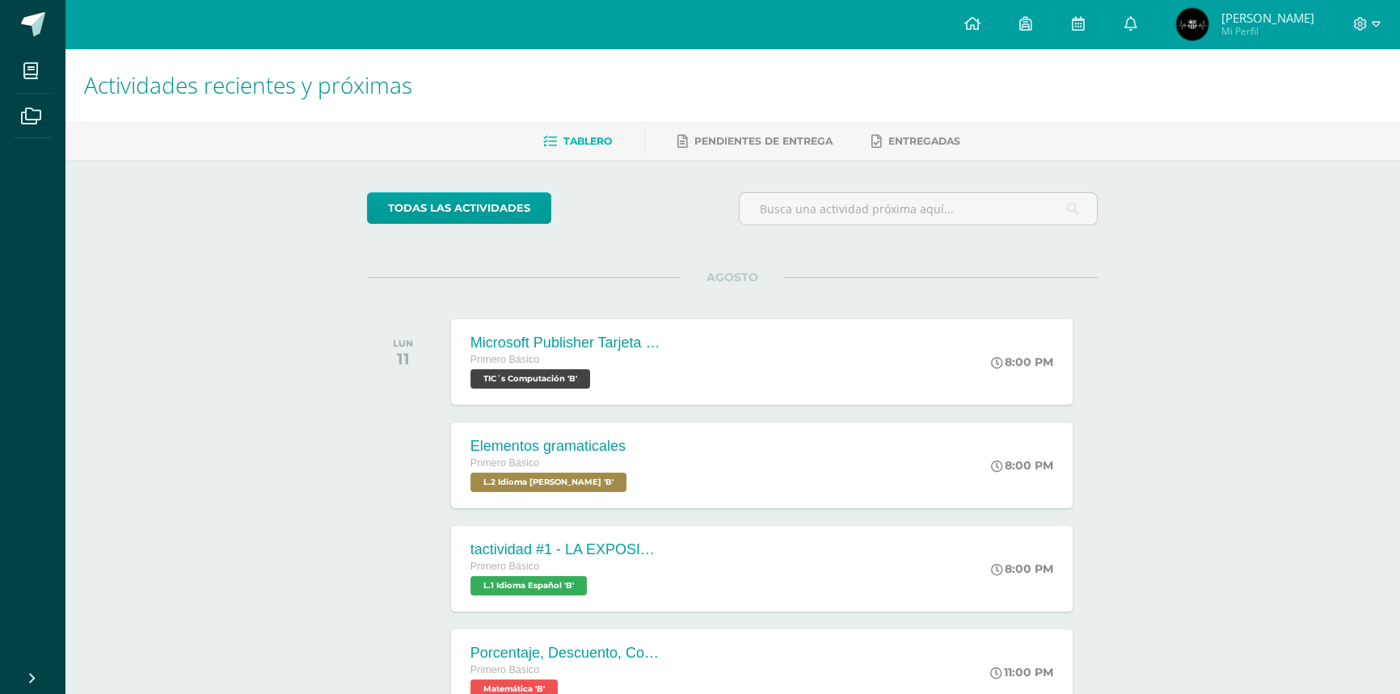
click at [1382, 18] on div at bounding box center [1367, 24] width 66 height 48
click at [1363, 31] on icon at bounding box center [1360, 24] width 15 height 15
click at [1340, 100] on link "Cerrar sesión" at bounding box center [1316, 110] width 128 height 23
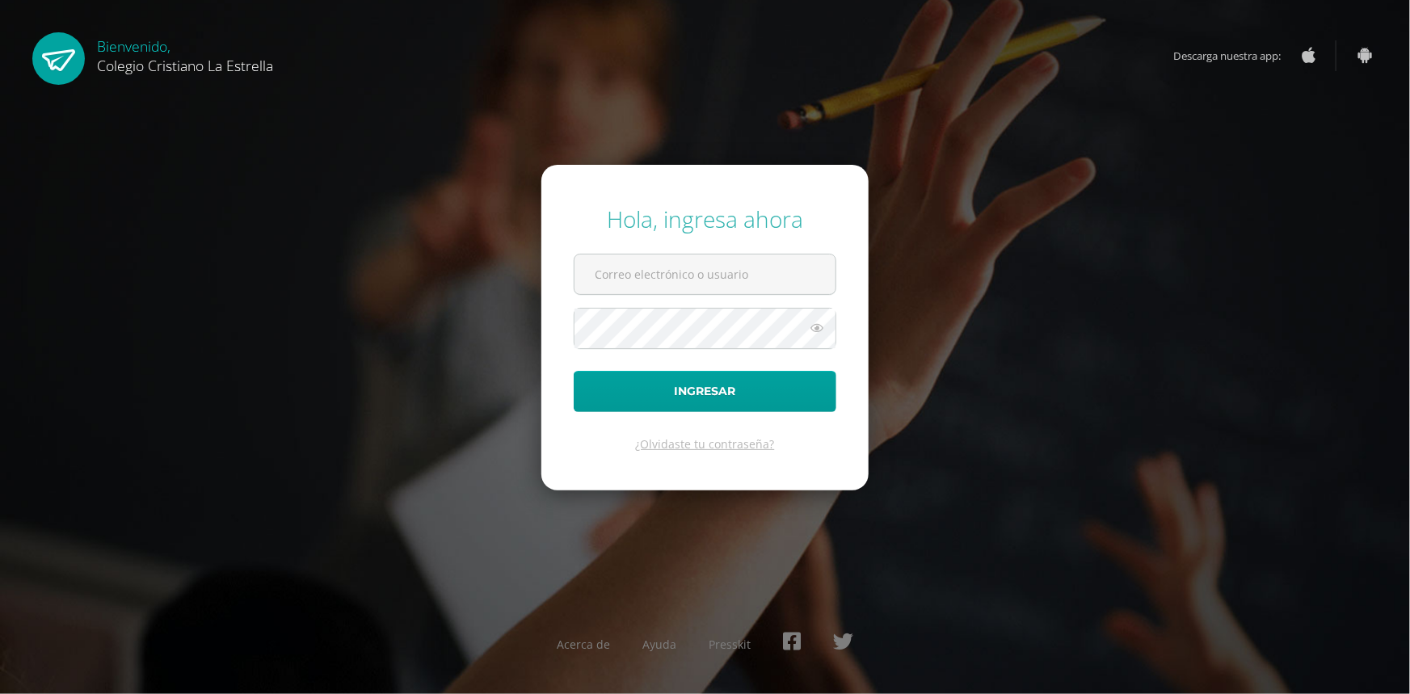
click at [941, 273] on div "Hola, ingresa ahora Ingresar ¿Olvidaste tu contraseña? Acerca de Ayuda Presskit" at bounding box center [705, 347] width 1043 height 312
click at [642, 275] on input "text" at bounding box center [705, 275] width 261 height 40
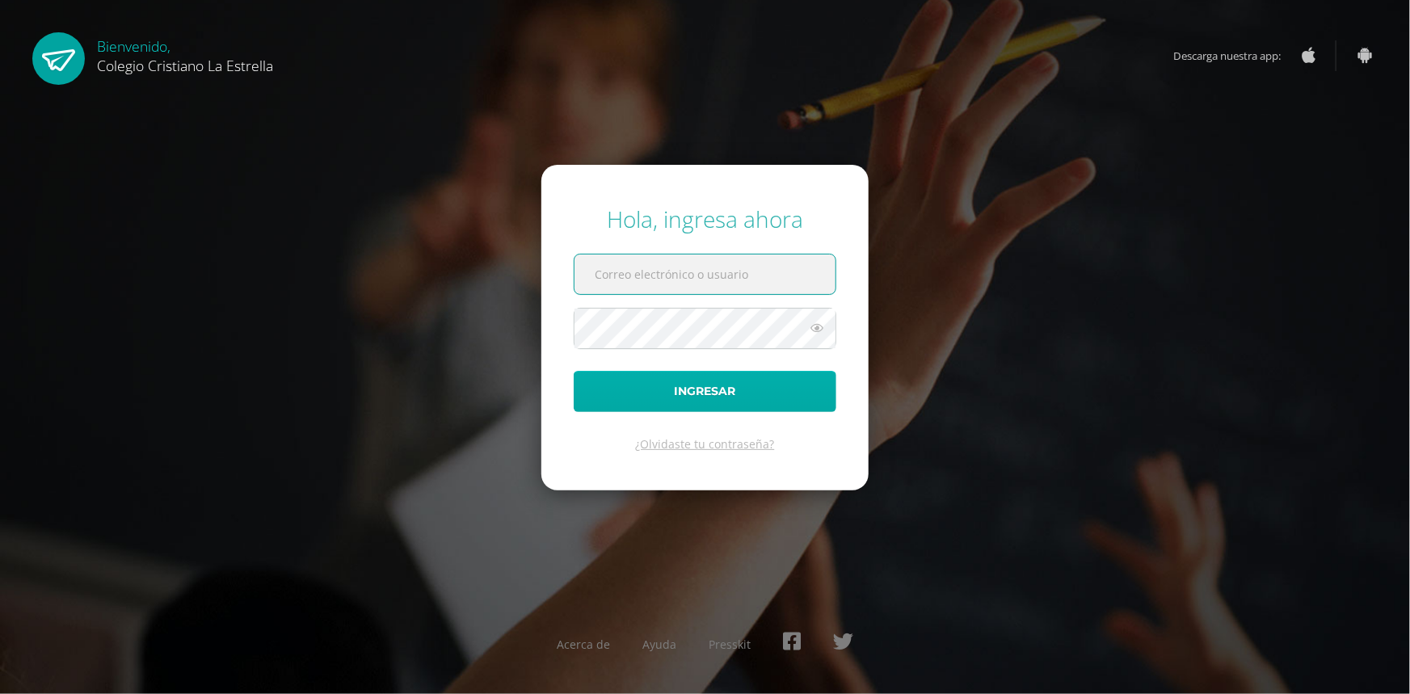
type input "333@laestrella.edu.gt"
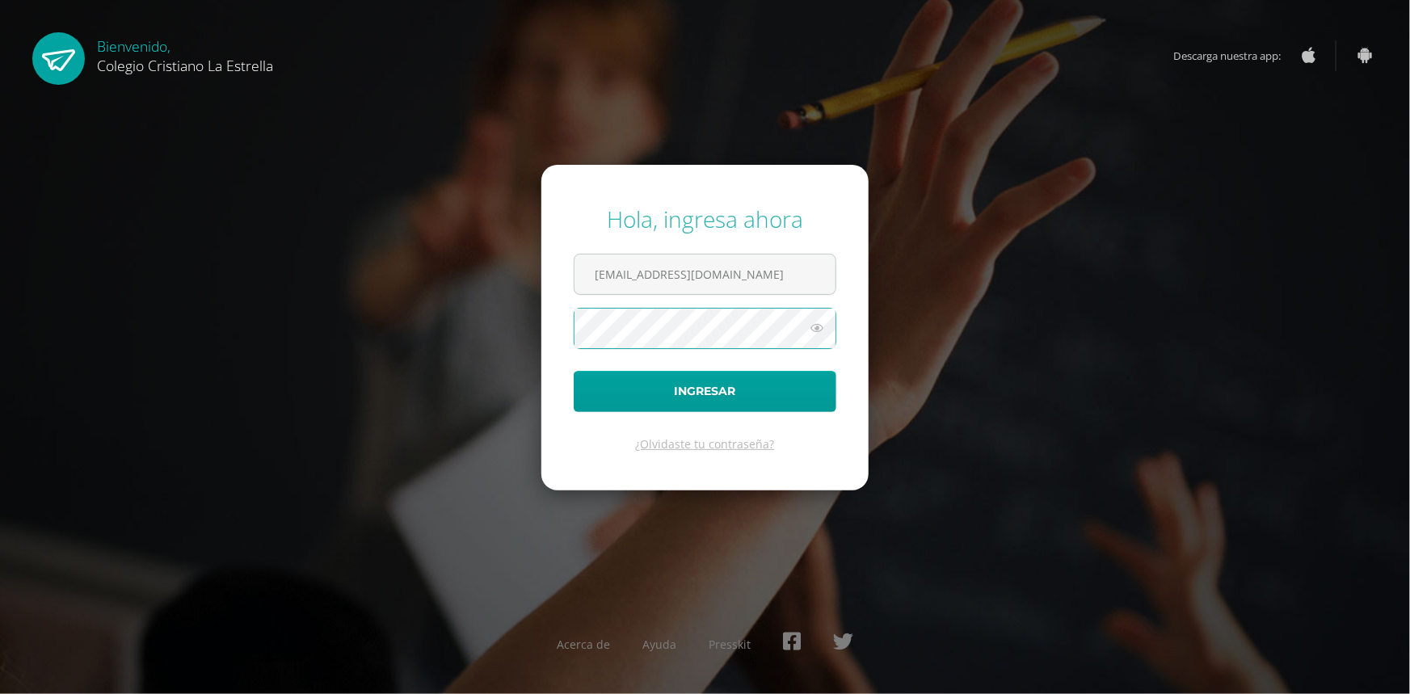
click at [574, 371] on button "Ingresar" at bounding box center [705, 391] width 263 height 41
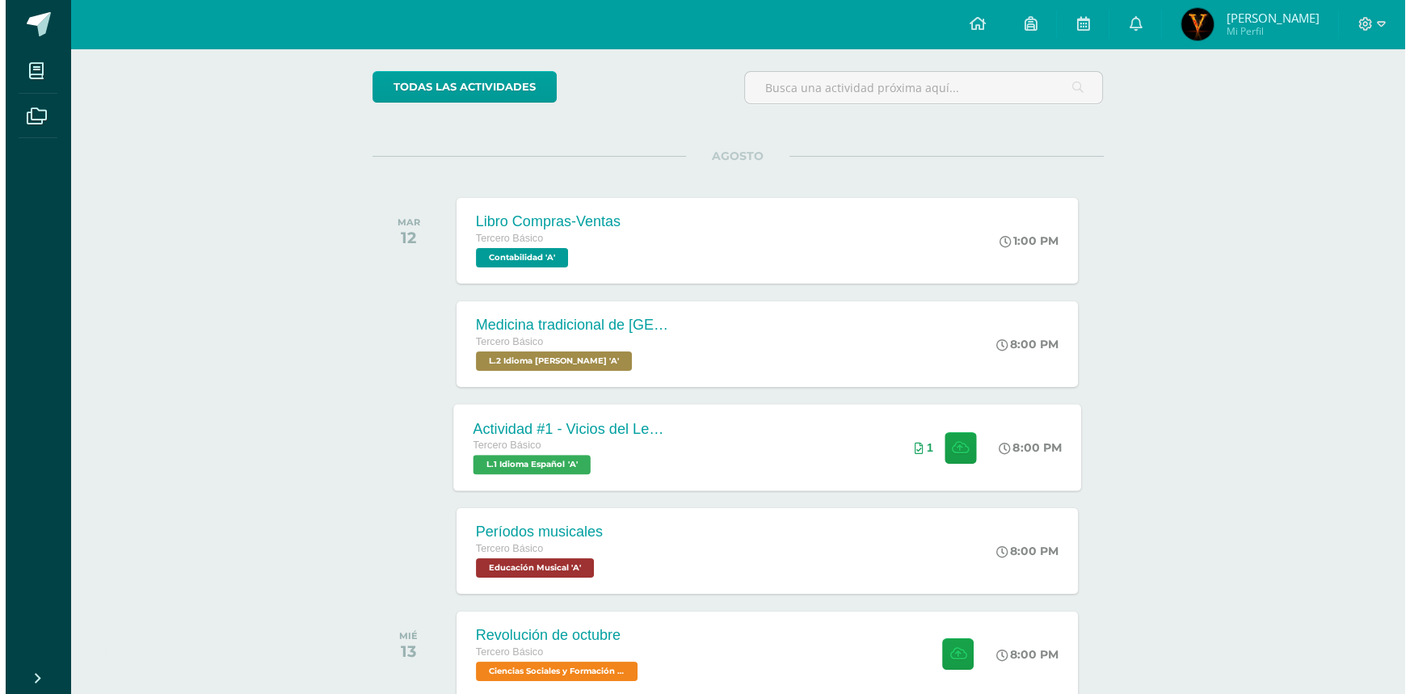
scroll to position [146, 0]
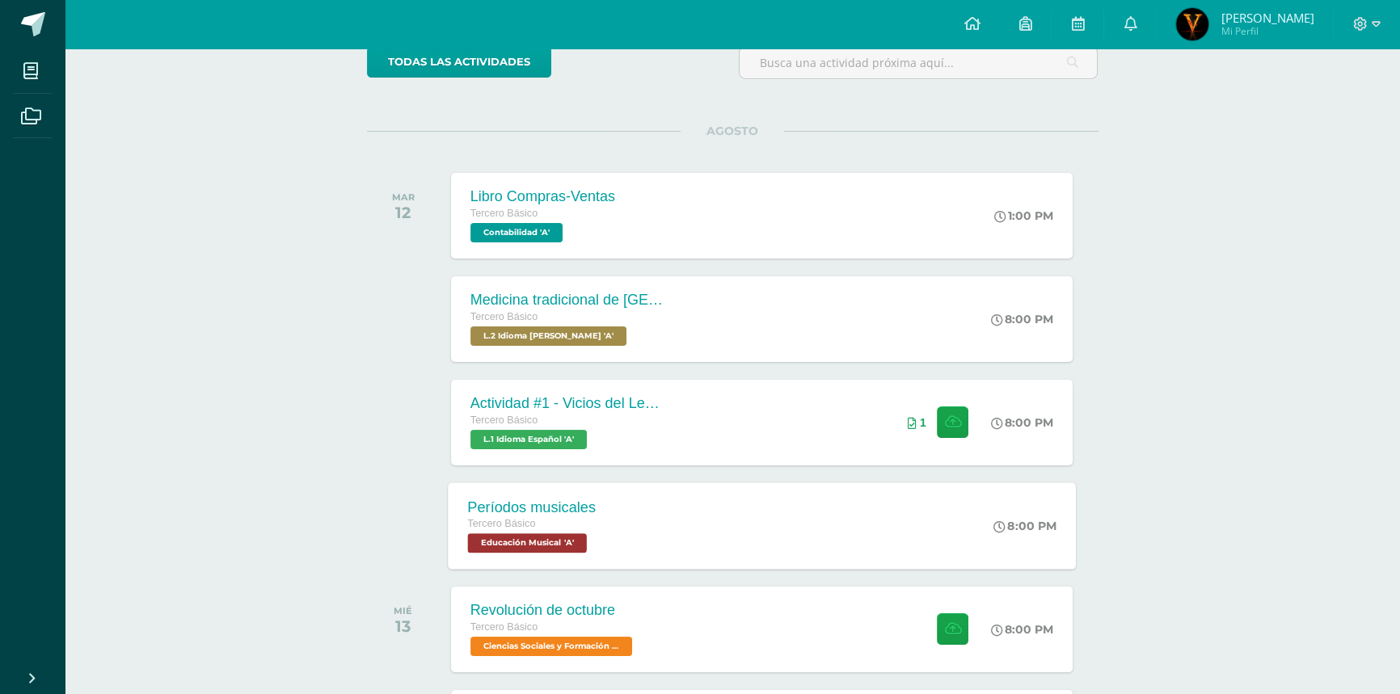
click at [682, 494] on div "Períodos musicales Tercero Básico Educación Musical 'A' 8:00 PM Períodos musica…" at bounding box center [762, 526] width 628 height 86
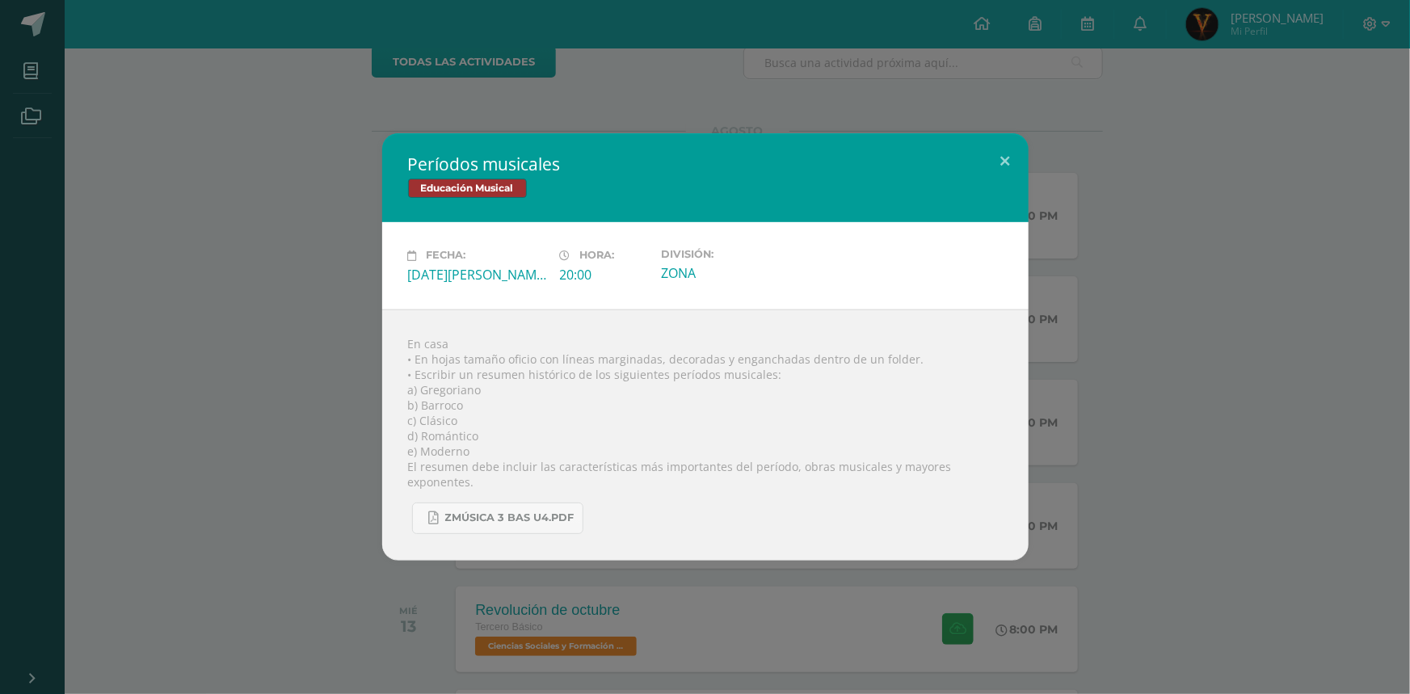
click at [428, 403] on div "En casa • En hojas tamaño oficio con líneas marginadas, decoradas y enganchadas…" at bounding box center [705, 435] width 647 height 251
click at [424, 410] on div "En casa • En hojas tamaño oficio con líneas marginadas, decoradas y enganchadas…" at bounding box center [705, 435] width 647 height 251
click at [427, 429] on div "En casa • En hojas tamaño oficio con líneas marginadas, decoradas y enganchadas…" at bounding box center [705, 435] width 647 height 251
click at [430, 444] on div "En casa • En hojas tamaño oficio con líneas marginadas, decoradas y enganchadas…" at bounding box center [705, 435] width 647 height 251
click at [431, 459] on div "En casa • En hojas tamaño oficio con líneas marginadas, decoradas y enganchadas…" at bounding box center [705, 435] width 647 height 251
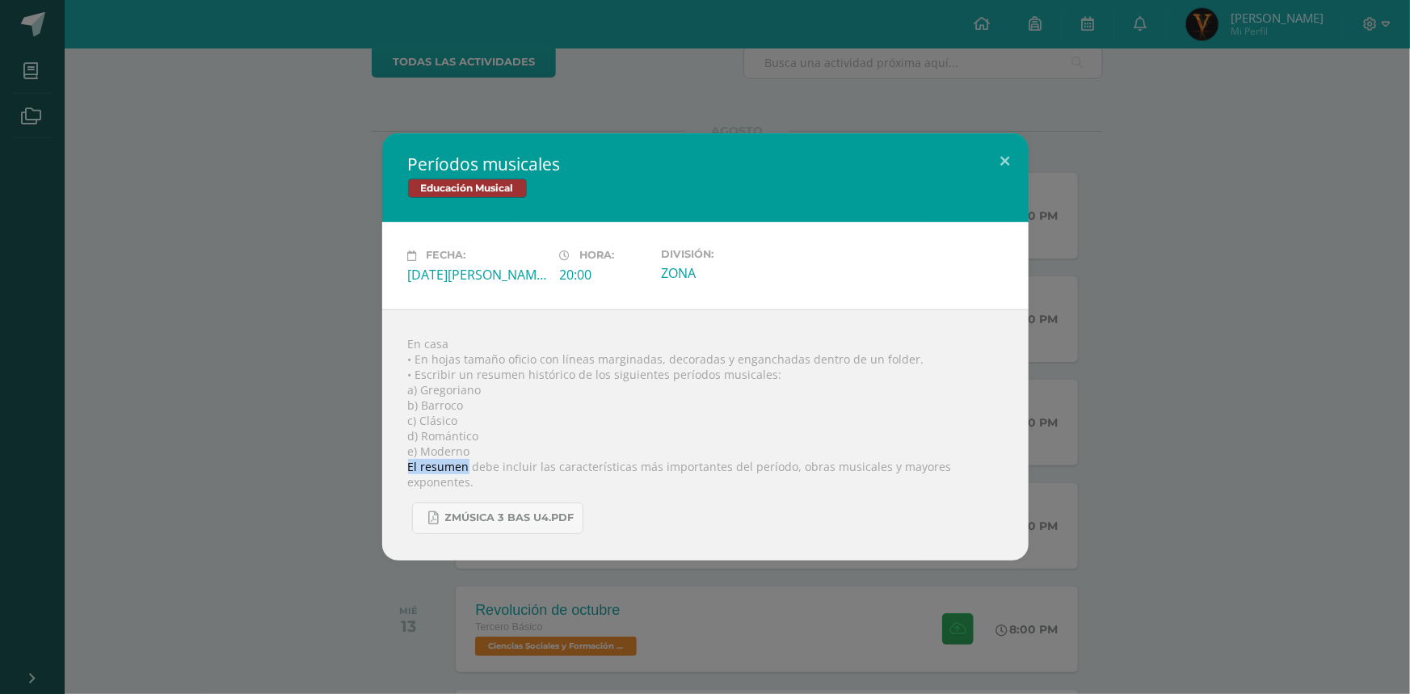
drag, startPoint x: 403, startPoint y: 472, endPoint x: 463, endPoint y: 473, distance: 60.6
click at [463, 473] on div "En casa • En hojas tamaño oficio con líneas marginadas, decoradas y enganchadas…" at bounding box center [705, 435] width 647 height 251
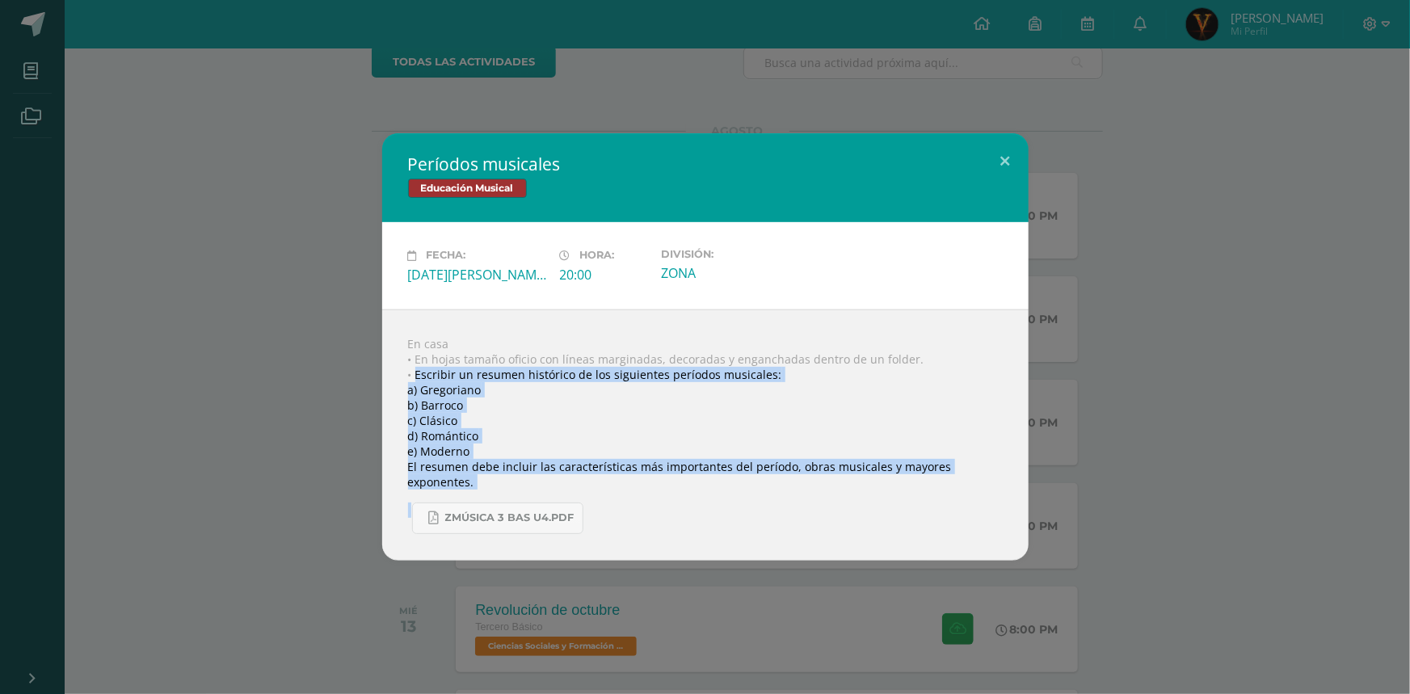
drag, startPoint x: 414, startPoint y: 381, endPoint x: 958, endPoint y: 498, distance: 556.4
click at [958, 498] on div "En casa • En hojas tamaño oficio con líneas marginadas, decoradas y enganchadas…" at bounding box center [705, 435] width 647 height 251
copy body "Escribir un resumen histórico de los siguientes períodos musicales: a) Gregoria…"
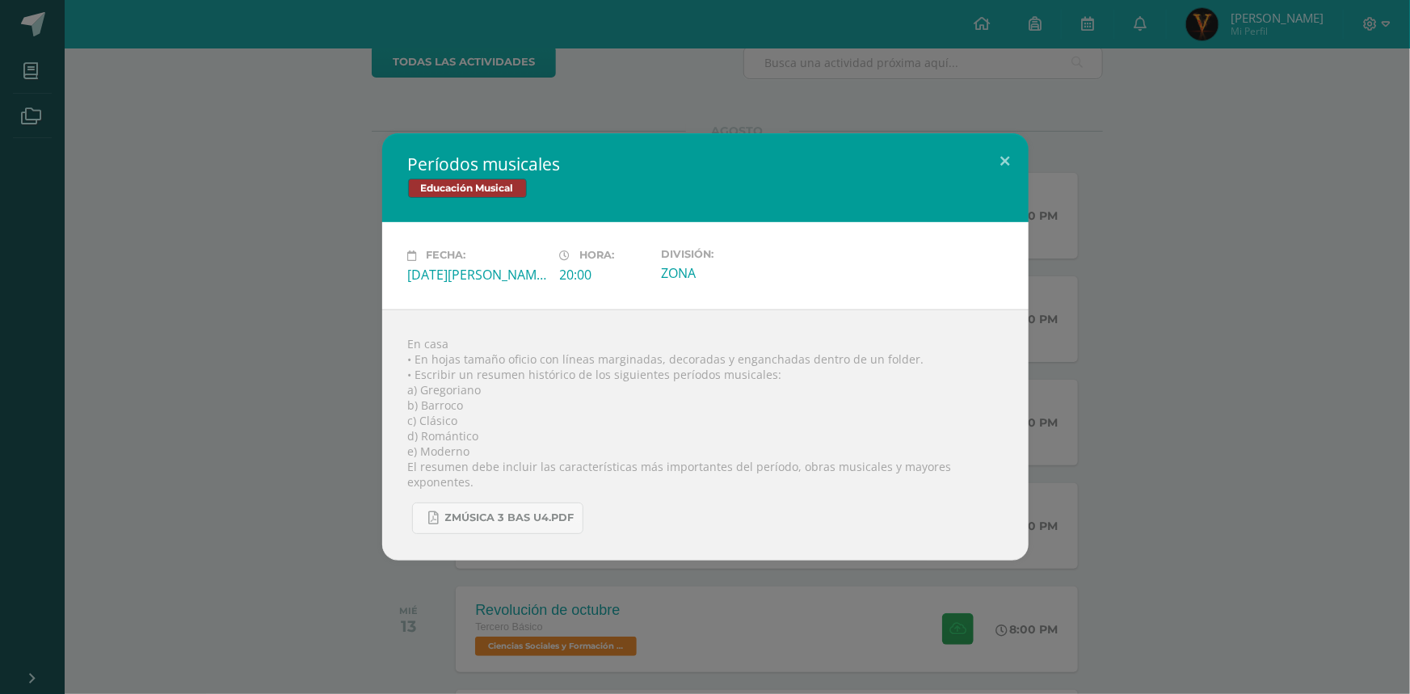
click at [227, 247] on div "Períodos musicales Educación Musical Fecha: Martes 12 de Agosto Hora: 20:00 Div…" at bounding box center [704, 346] width 1397 height 427
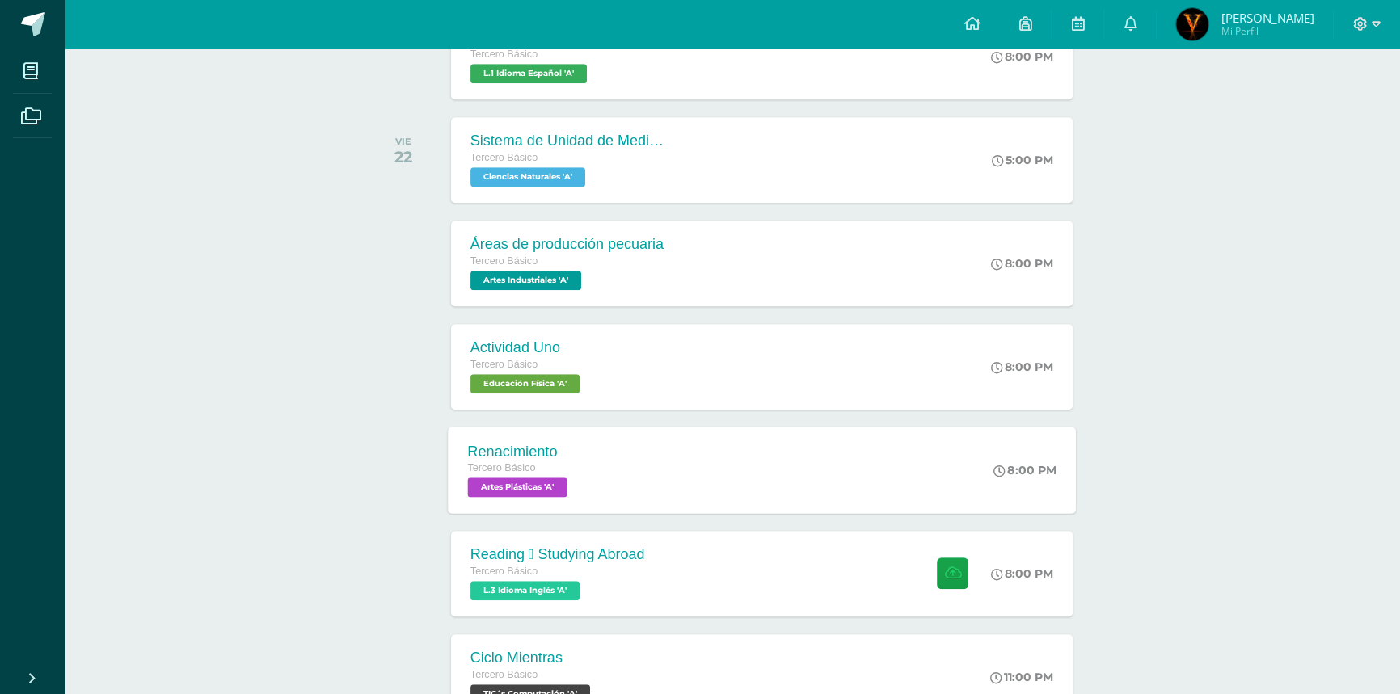
scroll to position [1469, 0]
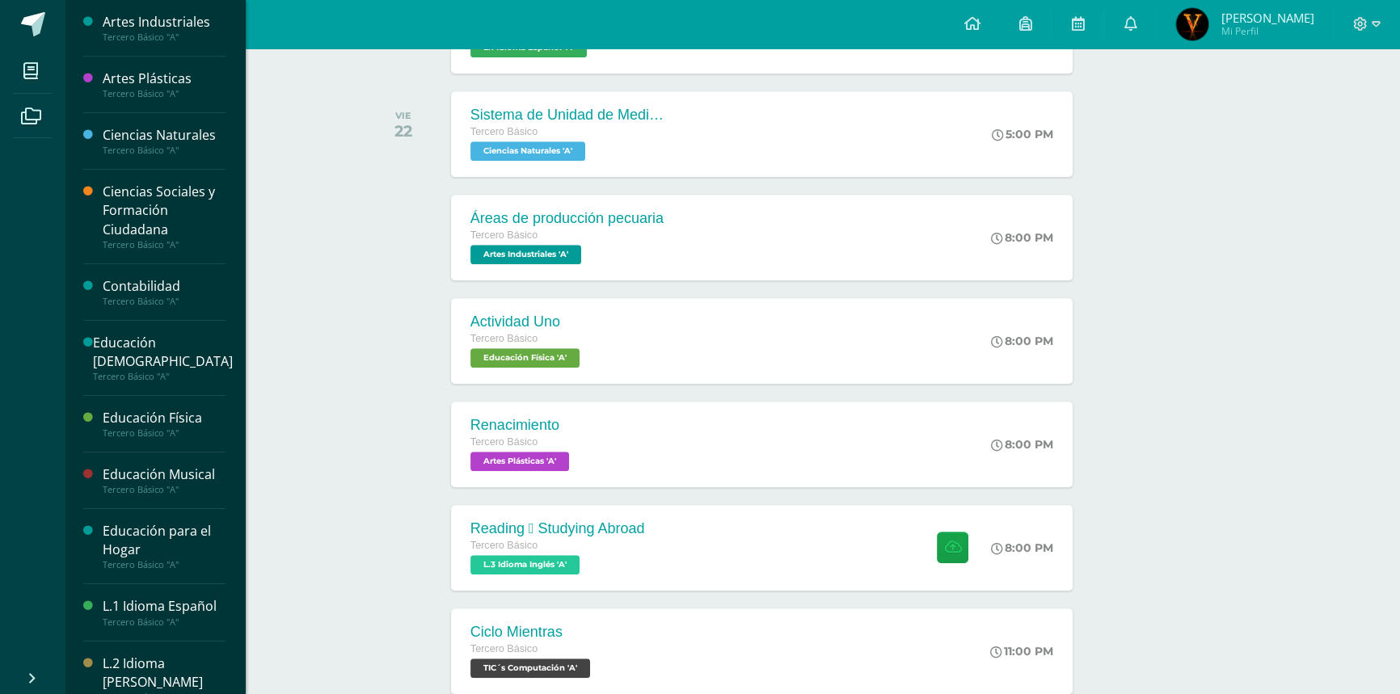
click at [129, 83] on div "Artes Plásticas" at bounding box center [164, 79] width 123 height 19
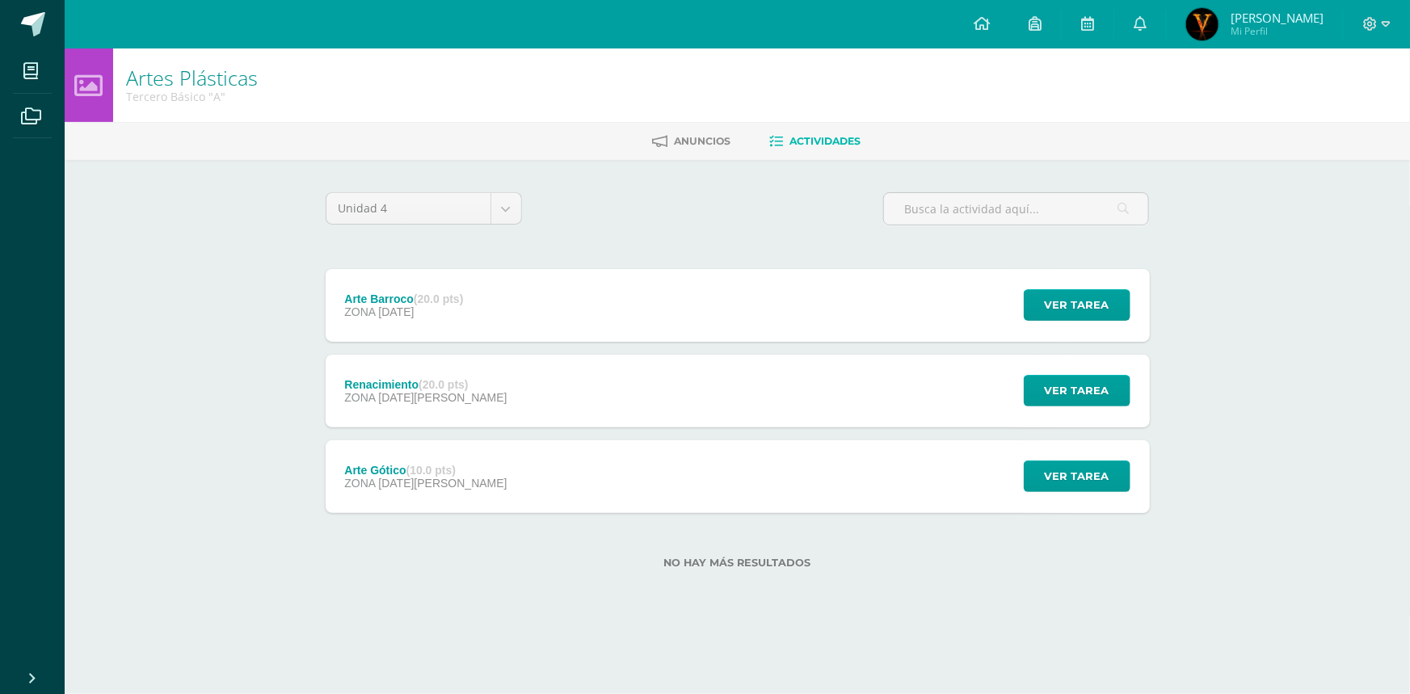
click at [504, 464] on div "Arte Gótico (10.0 pts) ZONA 08 de Agosto Ver tarea Arte Gótico Artes Plásticas …" at bounding box center [738, 477] width 824 height 73
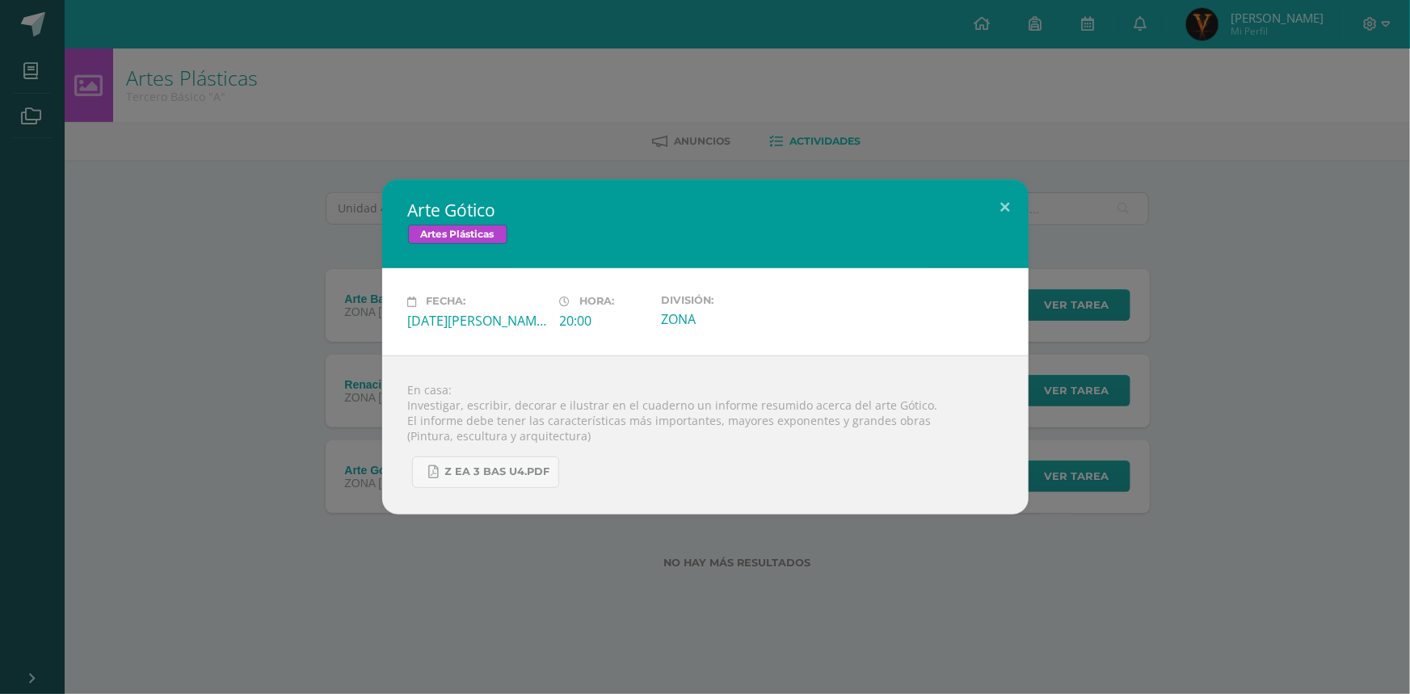
click at [300, 355] on div "Arte Gótico Artes Plásticas Fecha: Viernes 08 de Agosto Hora: 20:00 División: Z…" at bounding box center [704, 346] width 1397 height 335
